Goal: Information Seeking & Learning: Learn about a topic

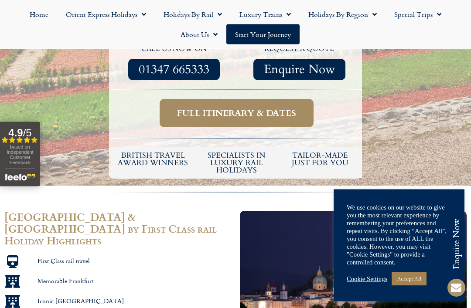
scroll to position [405, 0]
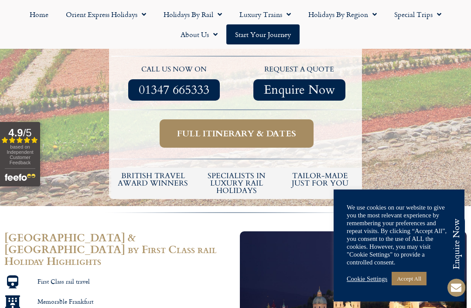
click at [266, 128] on span "Full itinerary & dates" at bounding box center [236, 133] width 119 height 11
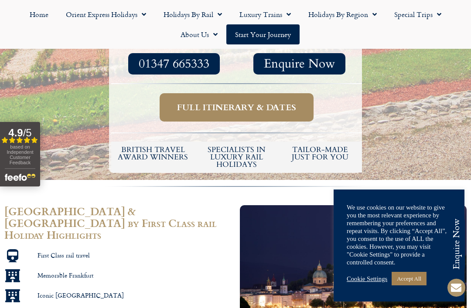
scroll to position [433, 0]
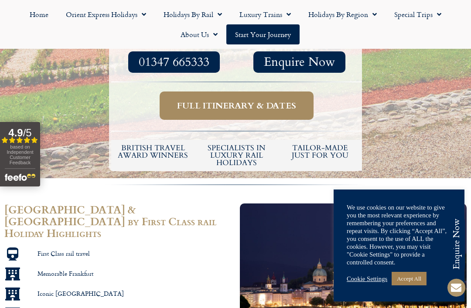
click at [274, 100] on span "Full itinerary & dates" at bounding box center [236, 105] width 119 height 11
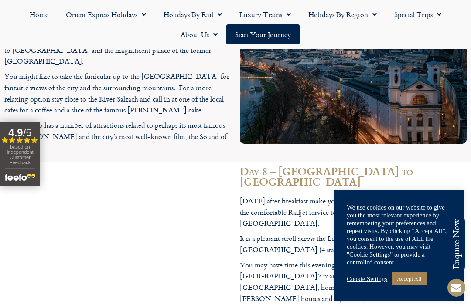
scroll to position [1769, 0]
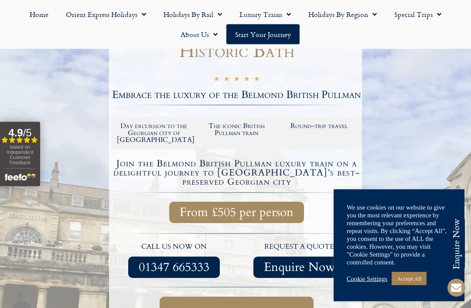
scroll to position [129, 0]
click at [371, 283] on link "Cookie Settings" at bounding box center [367, 279] width 41 height 8
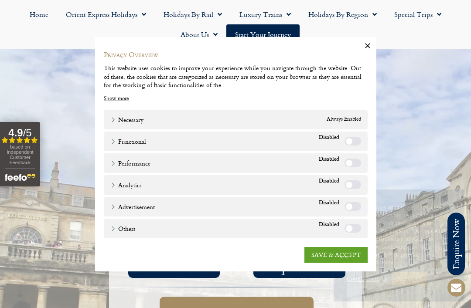
click at [357, 263] on link "SAVE & ACCEPT" at bounding box center [335, 255] width 63 height 16
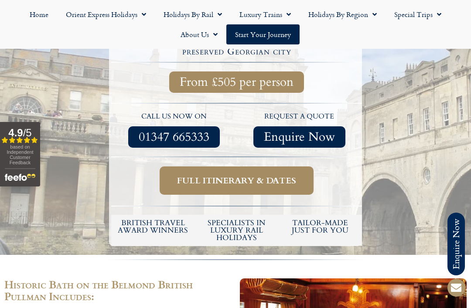
scroll to position [276, 0]
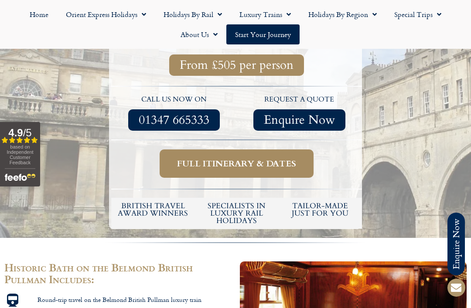
click at [283, 158] on span "Full itinerary & dates" at bounding box center [236, 163] width 119 height 11
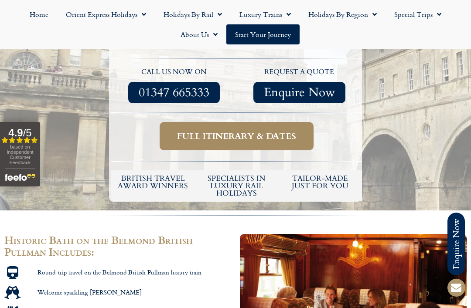
scroll to position [304, 0]
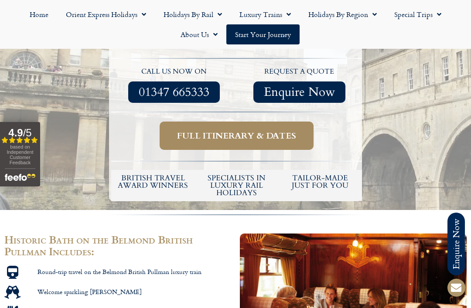
click at [295, 130] on span "Full itinerary & dates" at bounding box center [236, 135] width 119 height 11
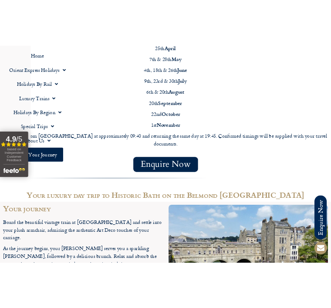
scroll to position [1294, 0]
